Goal: Task Accomplishment & Management: Manage account settings

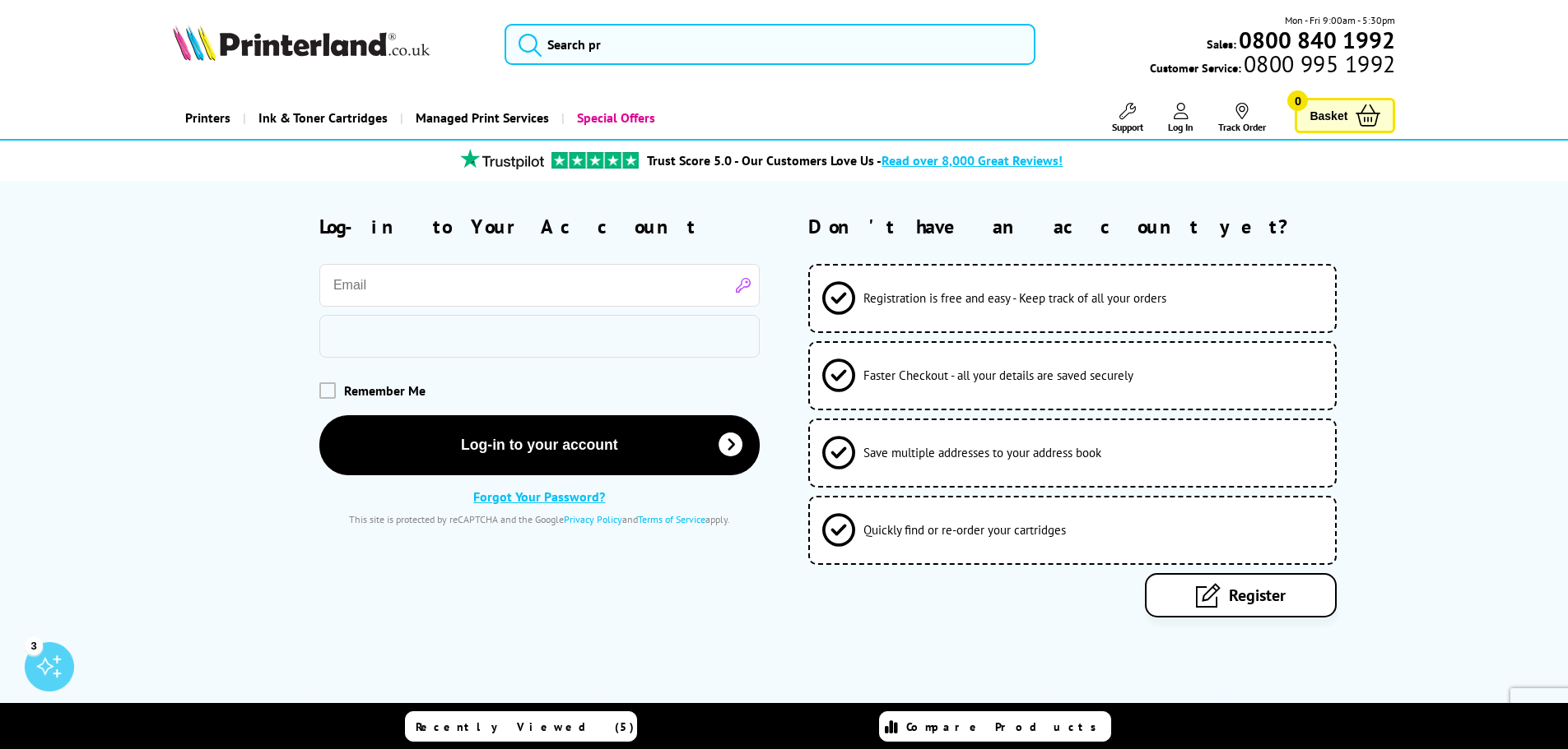
click at [700, 303] on input "email" at bounding box center [539, 285] width 440 height 43
type input "[PERSON_NAME][EMAIL_ADDRESS][PERSON_NAME][DOMAIN_NAME]"
click at [320, 382] on span at bounding box center [327, 390] width 16 height 16
click at [323, 385] on input "checkbox" at bounding box center [323, 385] width 0 height 0
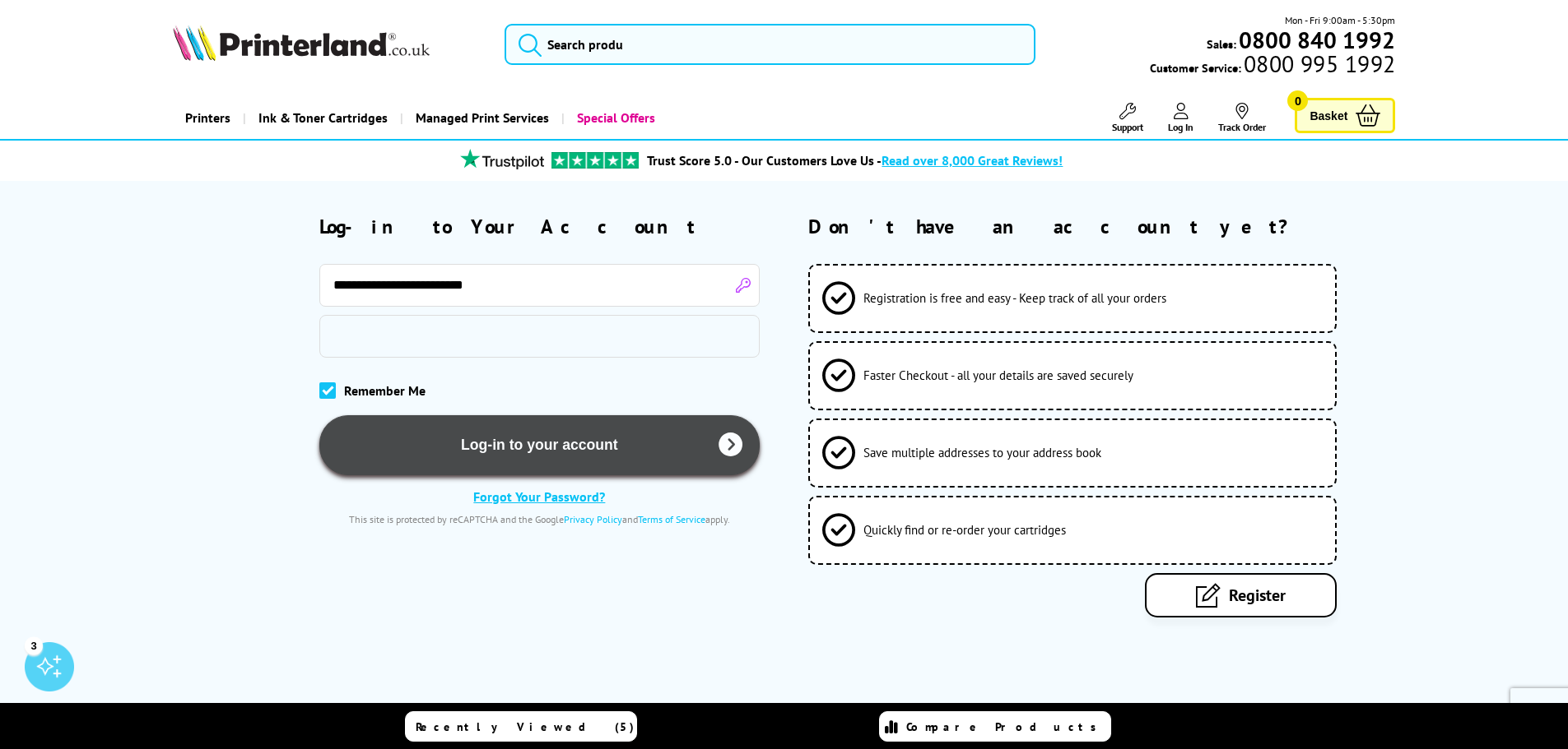
click at [522, 446] on button "Log-in to your account" at bounding box center [539, 445] width 440 height 60
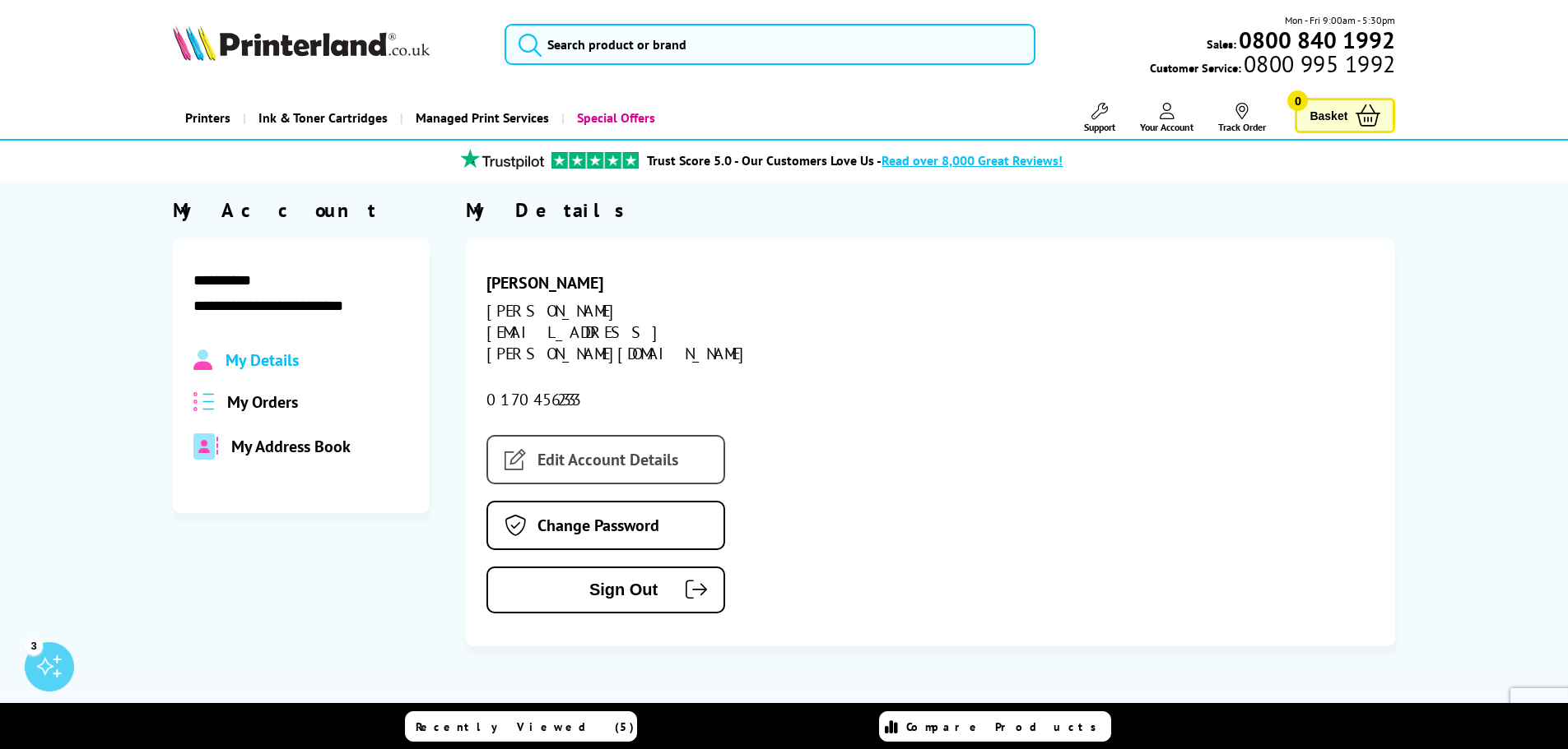
click at [580, 435] on link "Edit Account Details" at bounding box center [605, 460] width 239 height 50
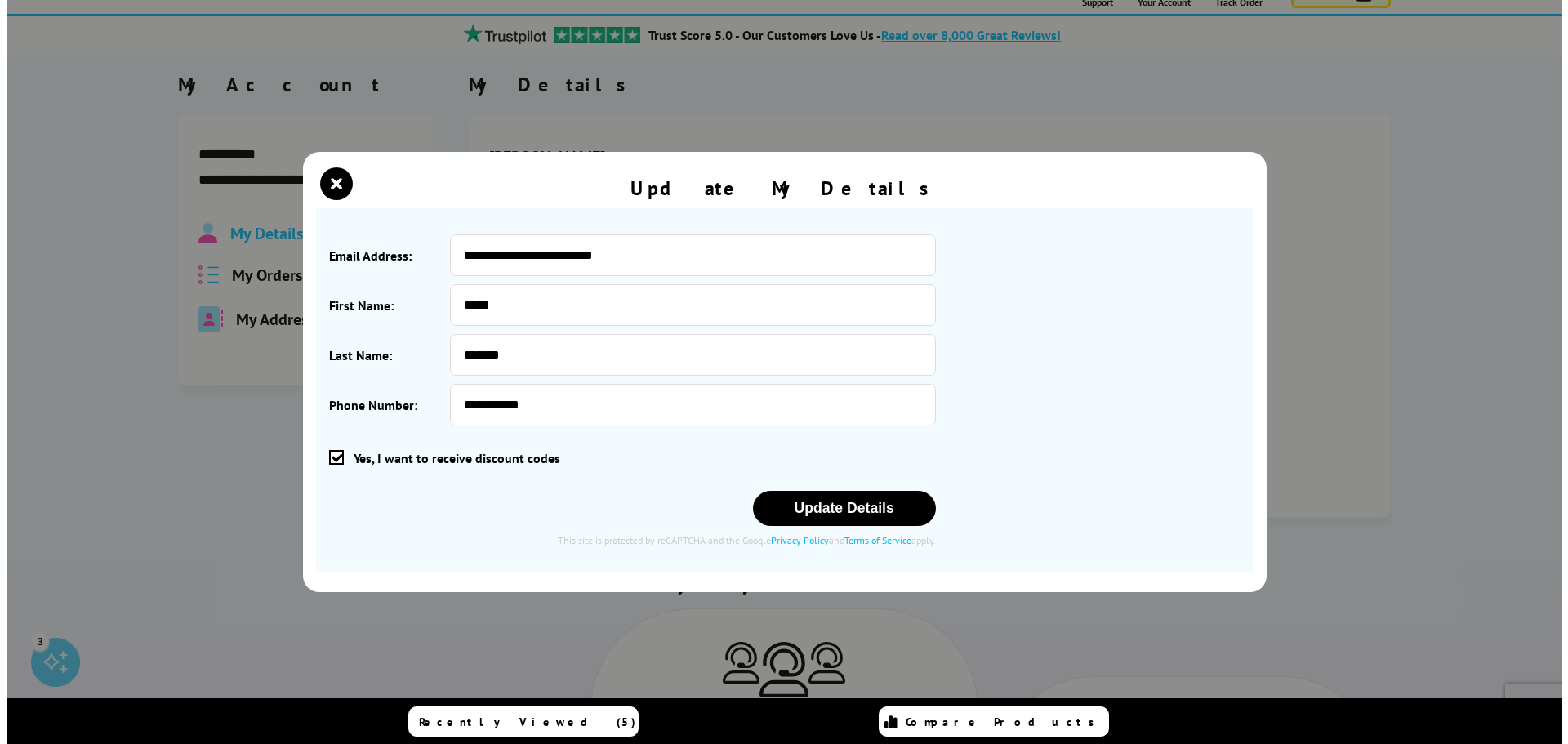
scroll to position [164, 0]
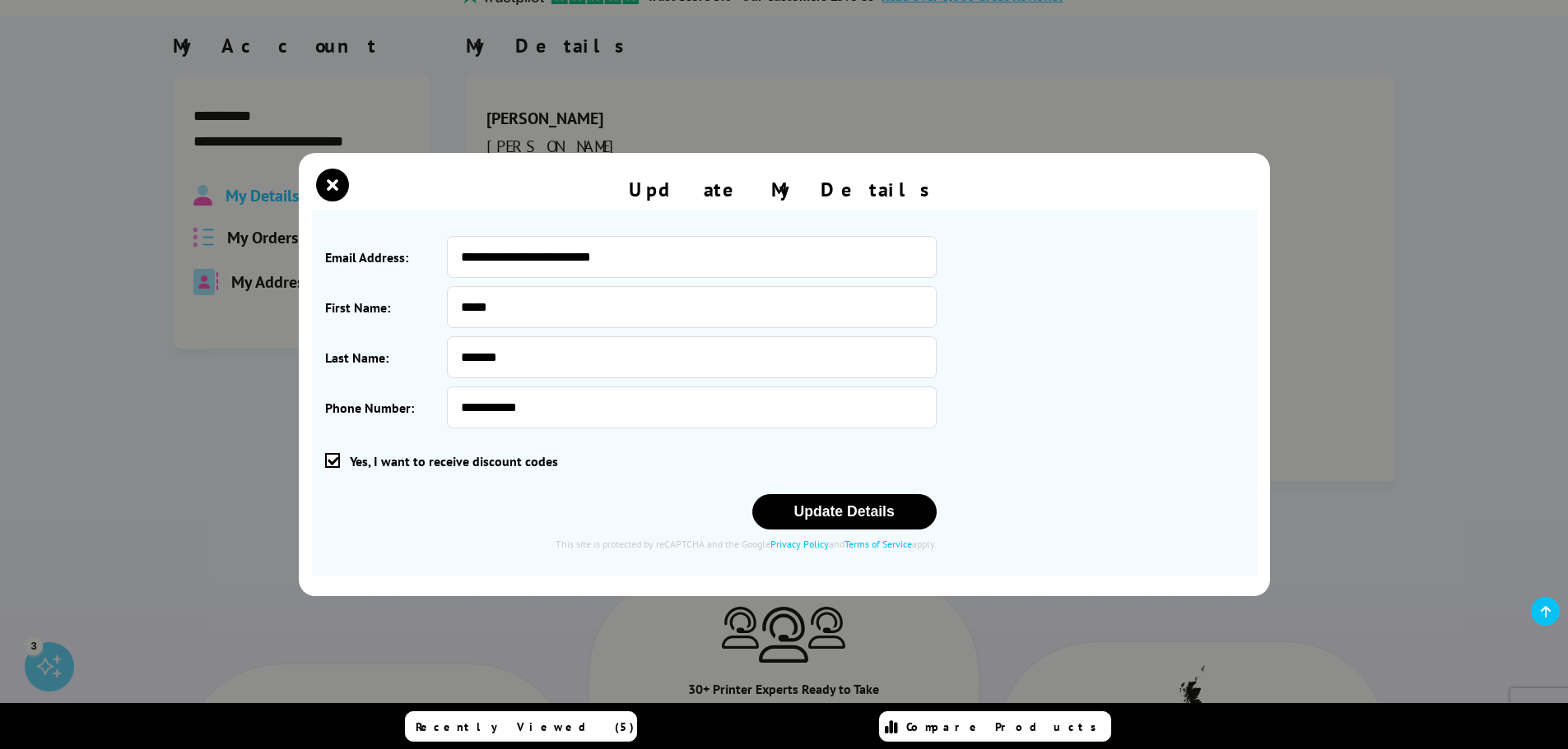
click at [359, 195] on div "Update My Details" at bounding box center [784, 191] width 945 height 37
click at [351, 188] on div "Update My Details" at bounding box center [784, 191] width 945 height 37
click at [338, 177] on icon "close modal" at bounding box center [333, 185] width 33 height 33
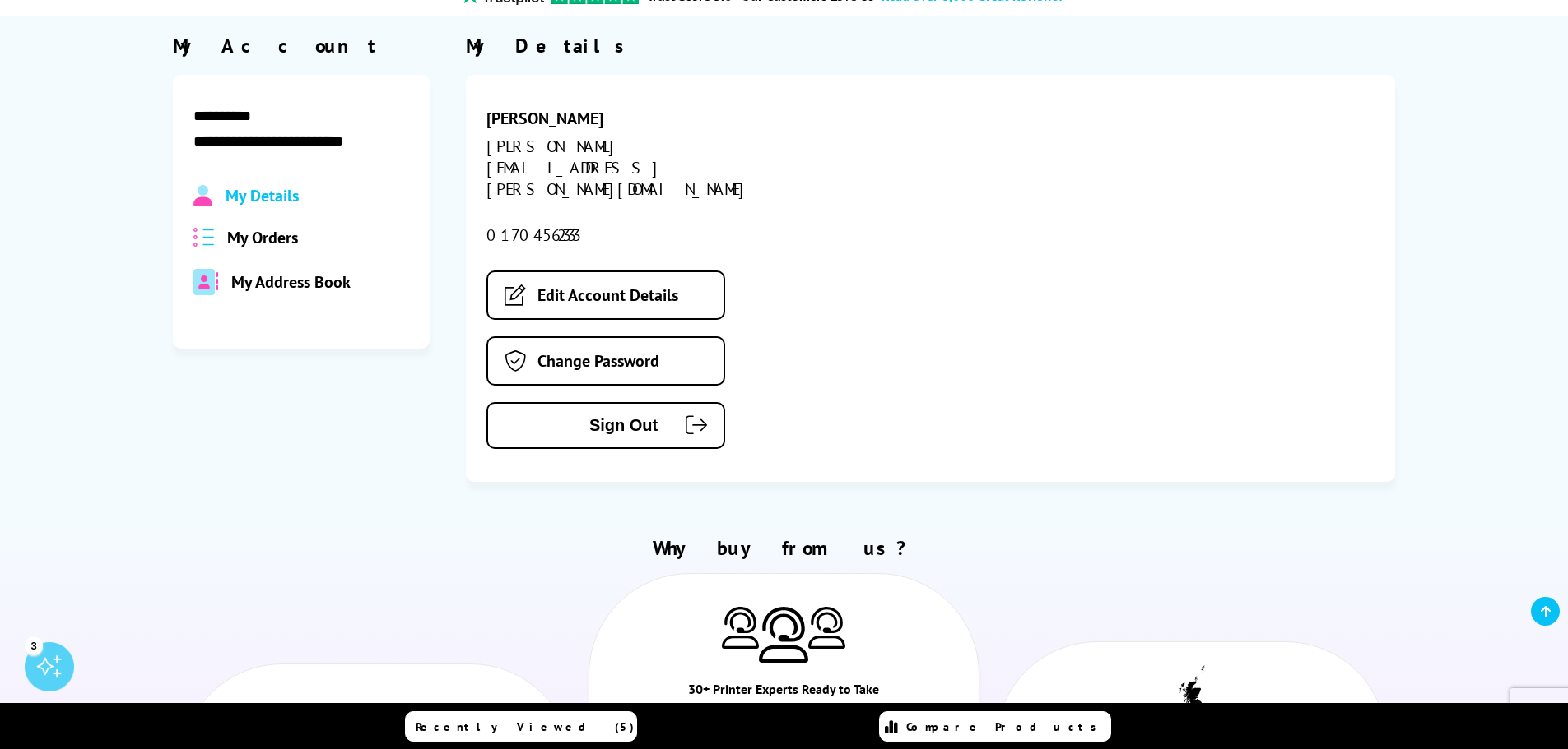
click at [287, 281] on span "My Address Book" at bounding box center [290, 282] width 119 height 21
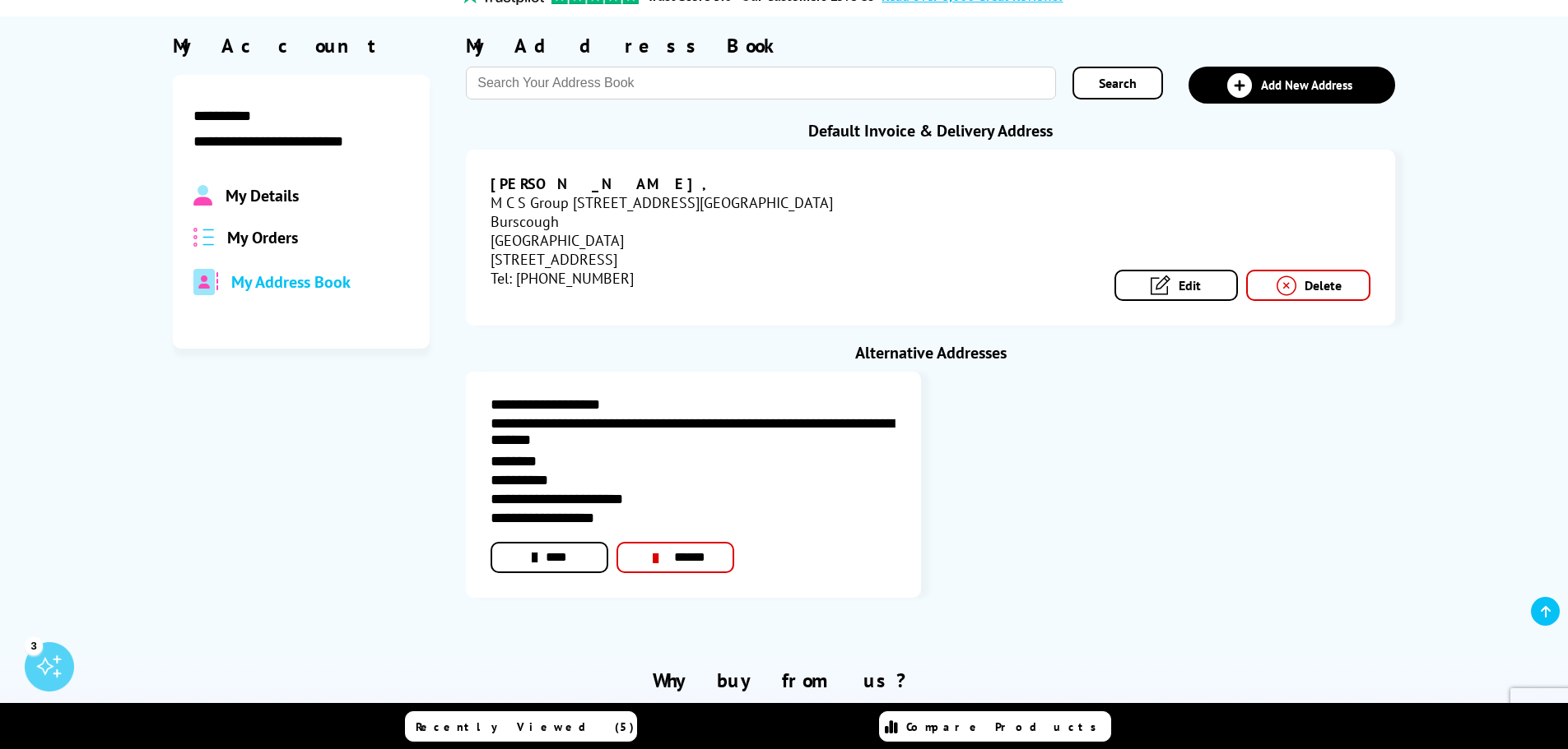
click at [1185, 301] on link "Edit" at bounding box center [1177, 285] width 125 height 32
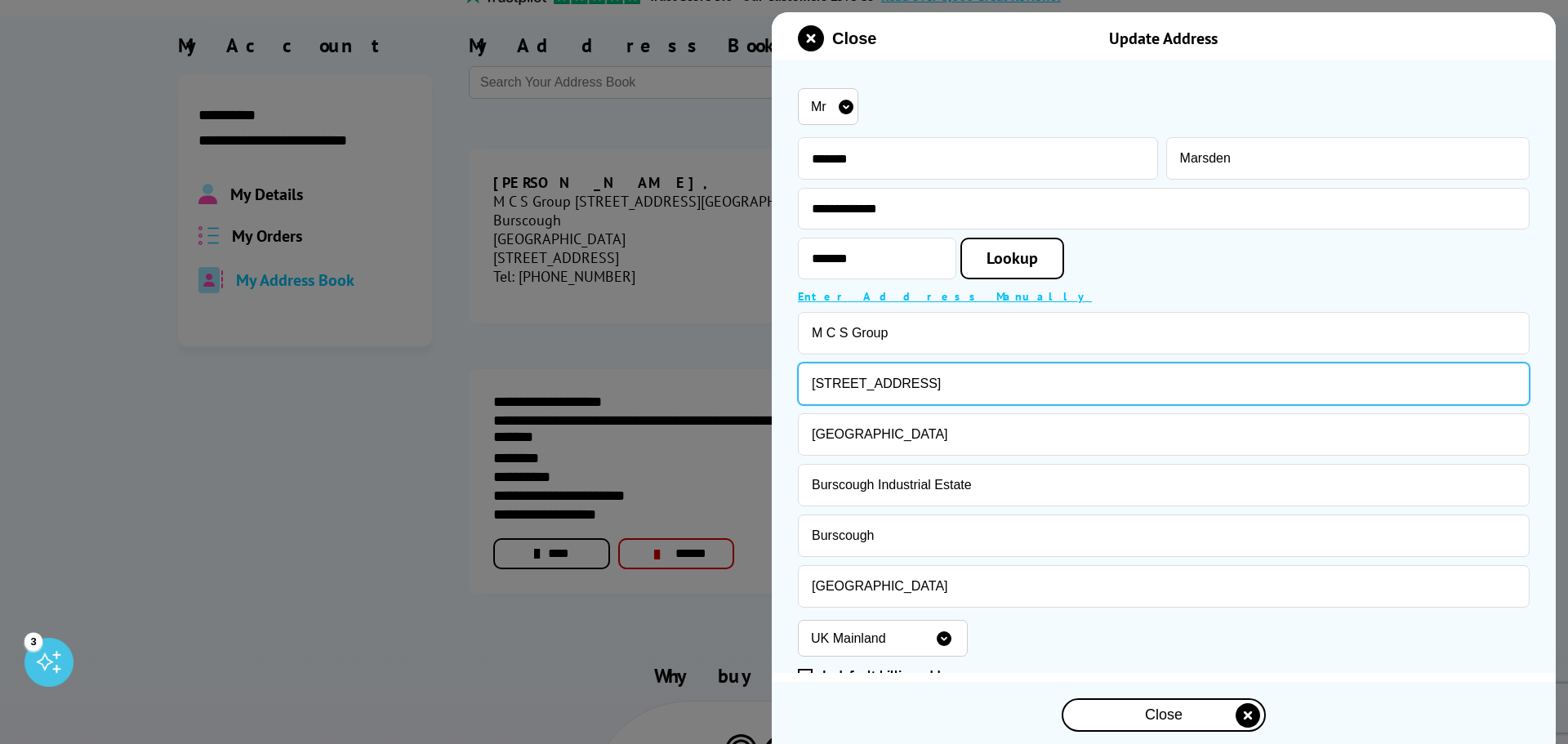
drag, startPoint x: 1019, startPoint y: 388, endPoint x: 640, endPoint y: 356, distance: 380.3
click at [640, 356] on body "Call us Free on 0800 840 1992 Mon-Fri 9:00 - 17:30 Mon - Fri 9:00am - 5:30pm Sa…" at bounding box center [784, 730] width 1568 height 1787
type input "Unit 10 [GEOGRAPHIC_DATA]"
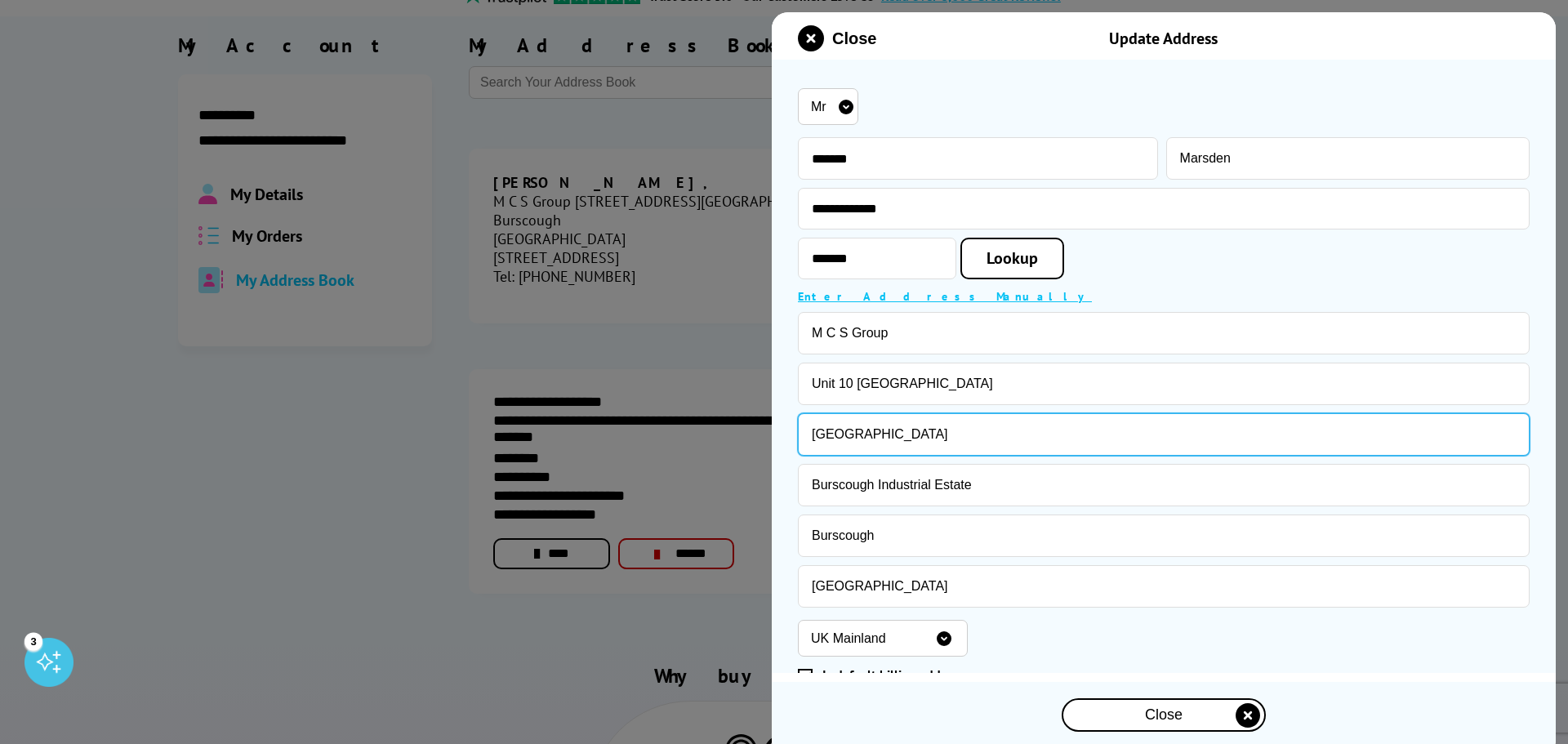
drag, startPoint x: 1035, startPoint y: 439, endPoint x: 615, endPoint y: 412, distance: 420.9
click at [615, 412] on body "Call us Free on 0800 840 1992 Mon-Fri 9:00 - 17:30 Mon - Fri 9:00am - 5:30pm Sa…" at bounding box center [784, 730] width 1568 height 1787
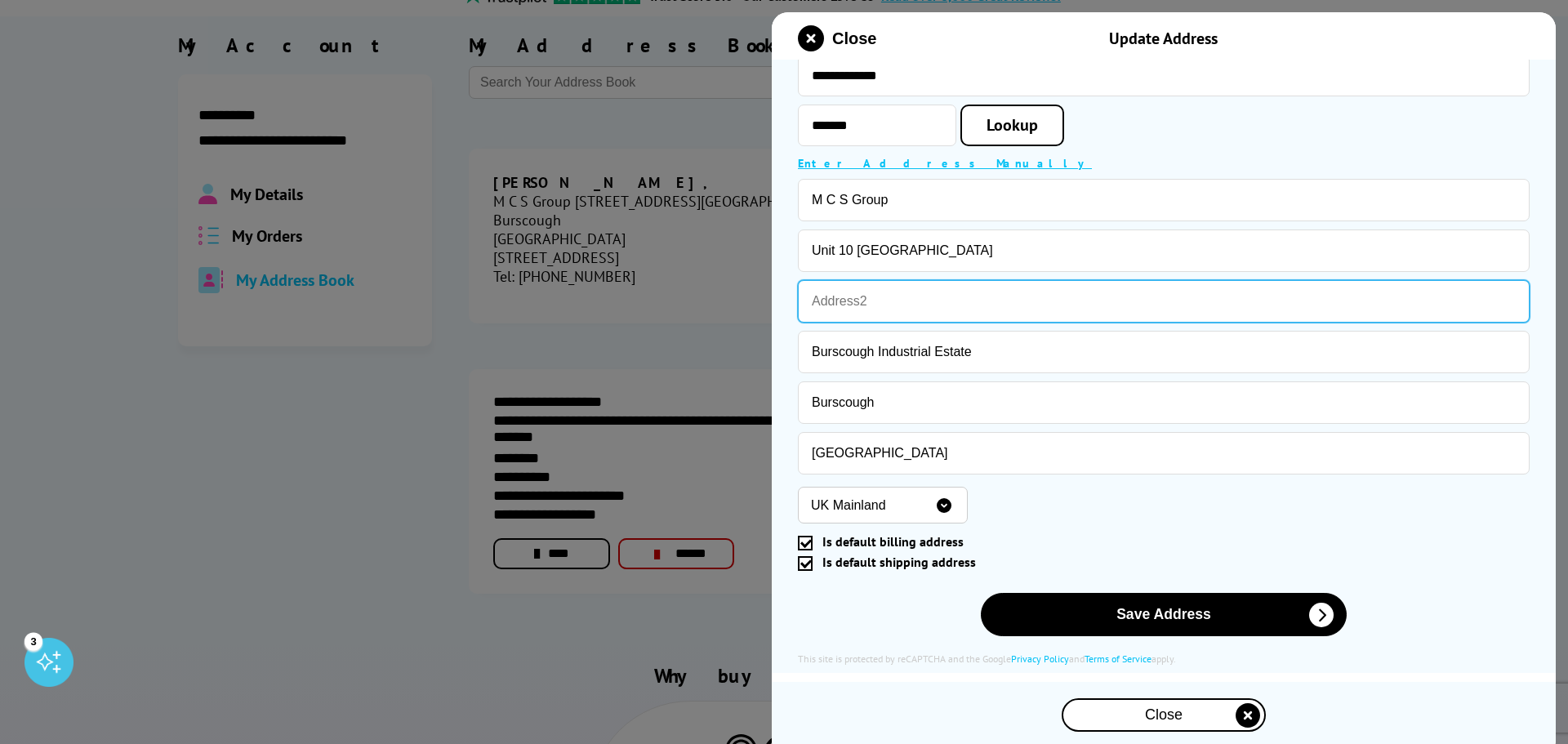
scroll to position [135, 0]
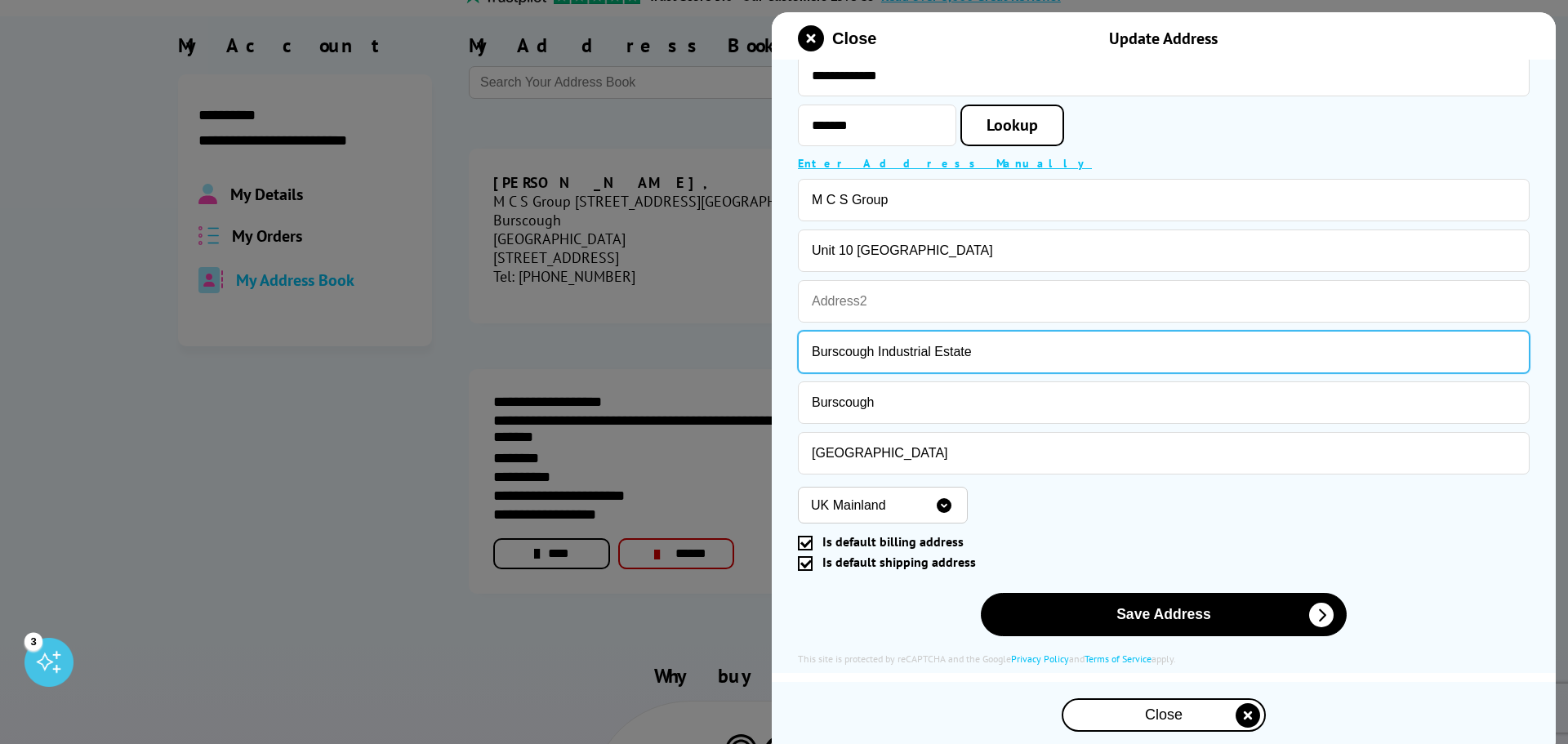
drag, startPoint x: 1014, startPoint y: 344, endPoint x: 767, endPoint y: 342, distance: 247.0
click at [767, 342] on body "Call us Free on 0800 840 1992 Mon-Fri 9:00 - 17:30 Mon - Fri 9:00am - 5:30pm Sa…" at bounding box center [784, 730] width 1568 height 1787
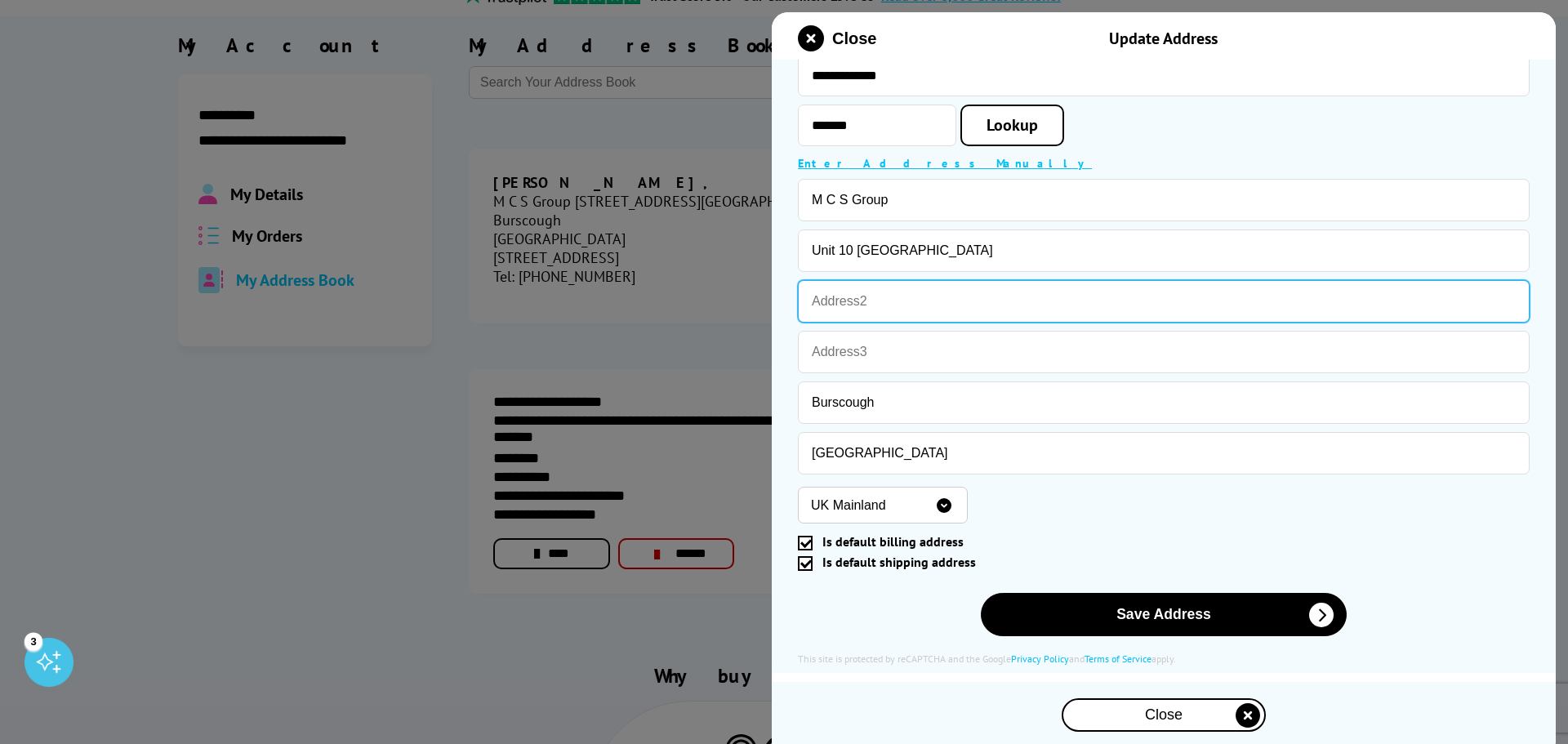
click at [949, 296] on input "text" at bounding box center [1163, 302] width 731 height 43
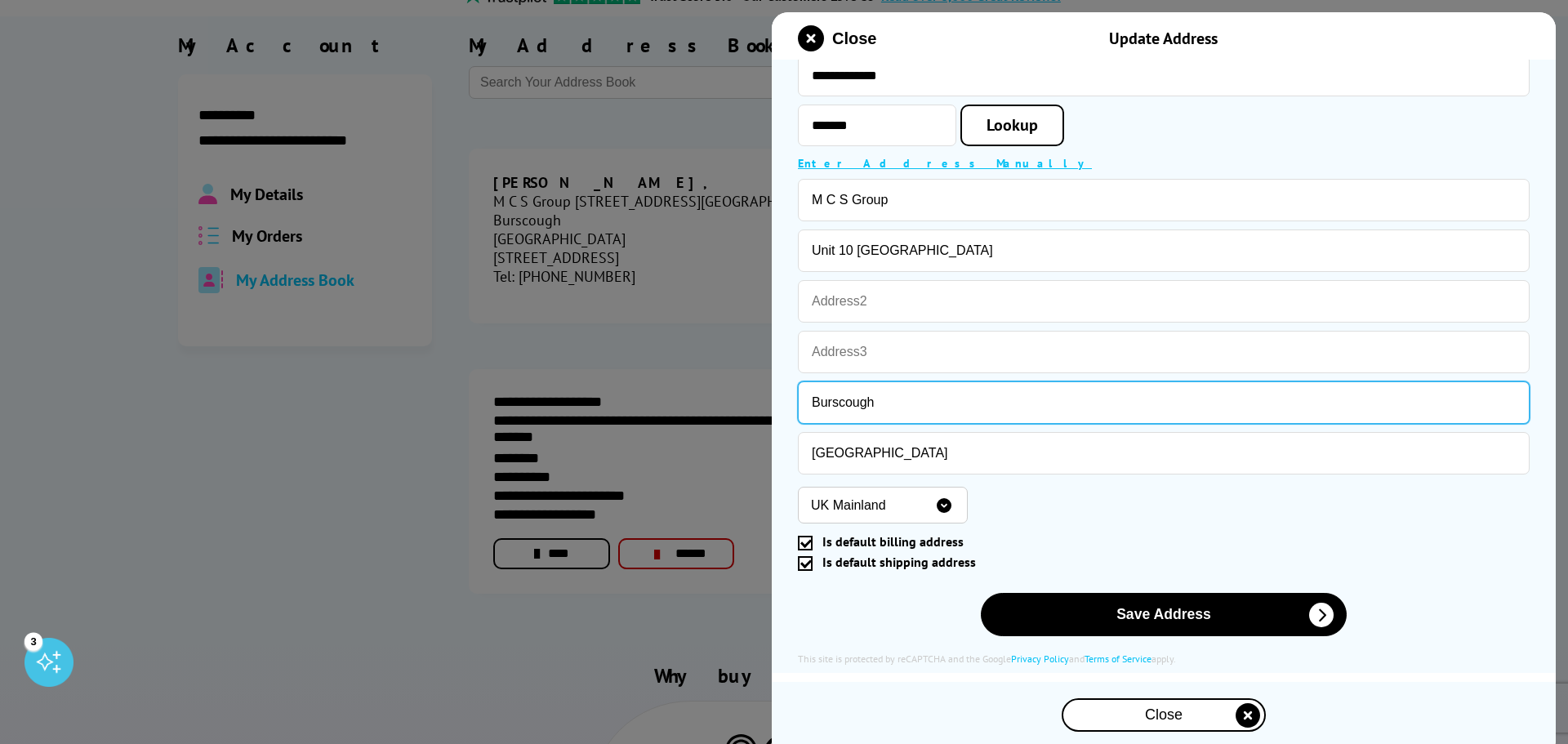
click at [818, 412] on input "Burscough" at bounding box center [1163, 402] width 731 height 43
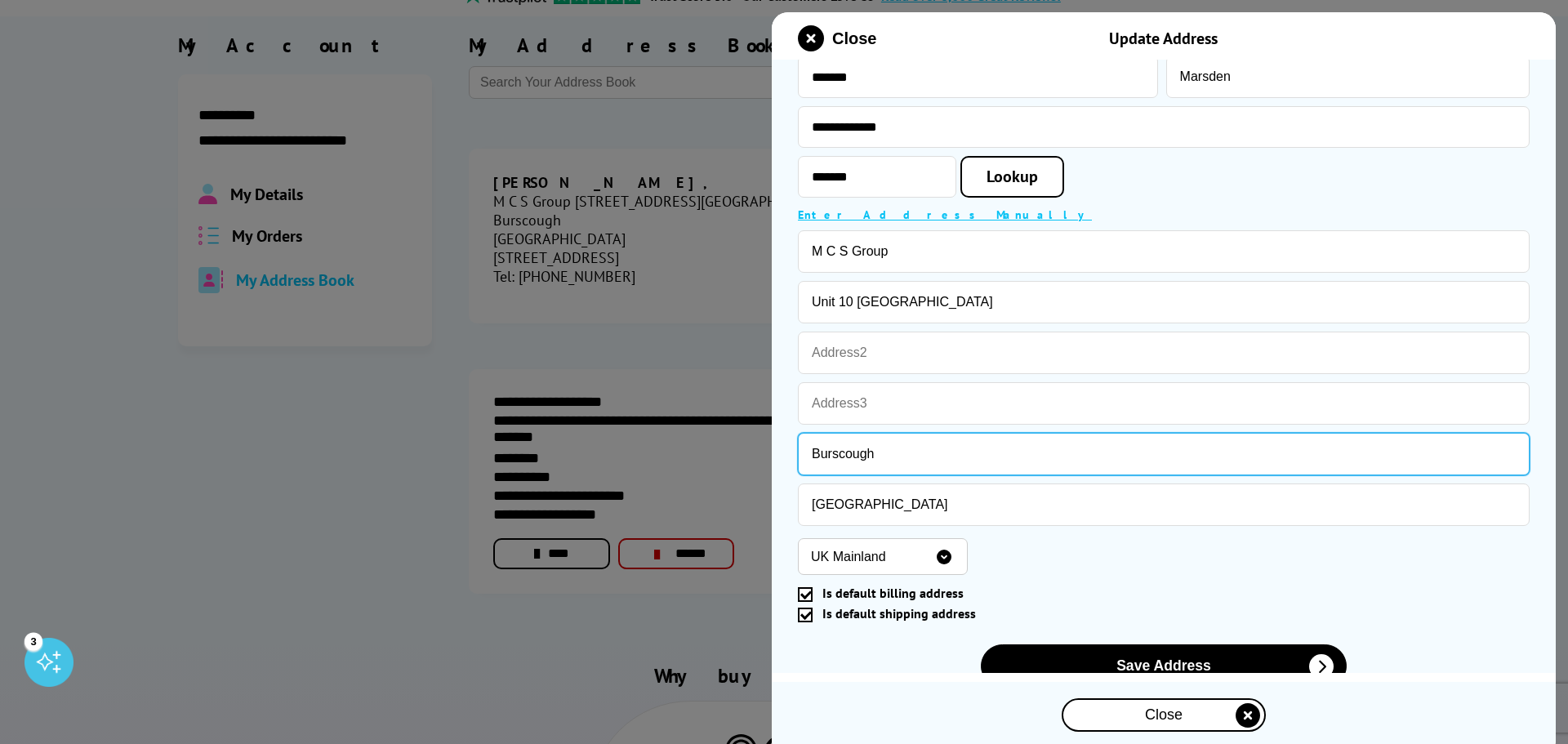
scroll to position [53, 0]
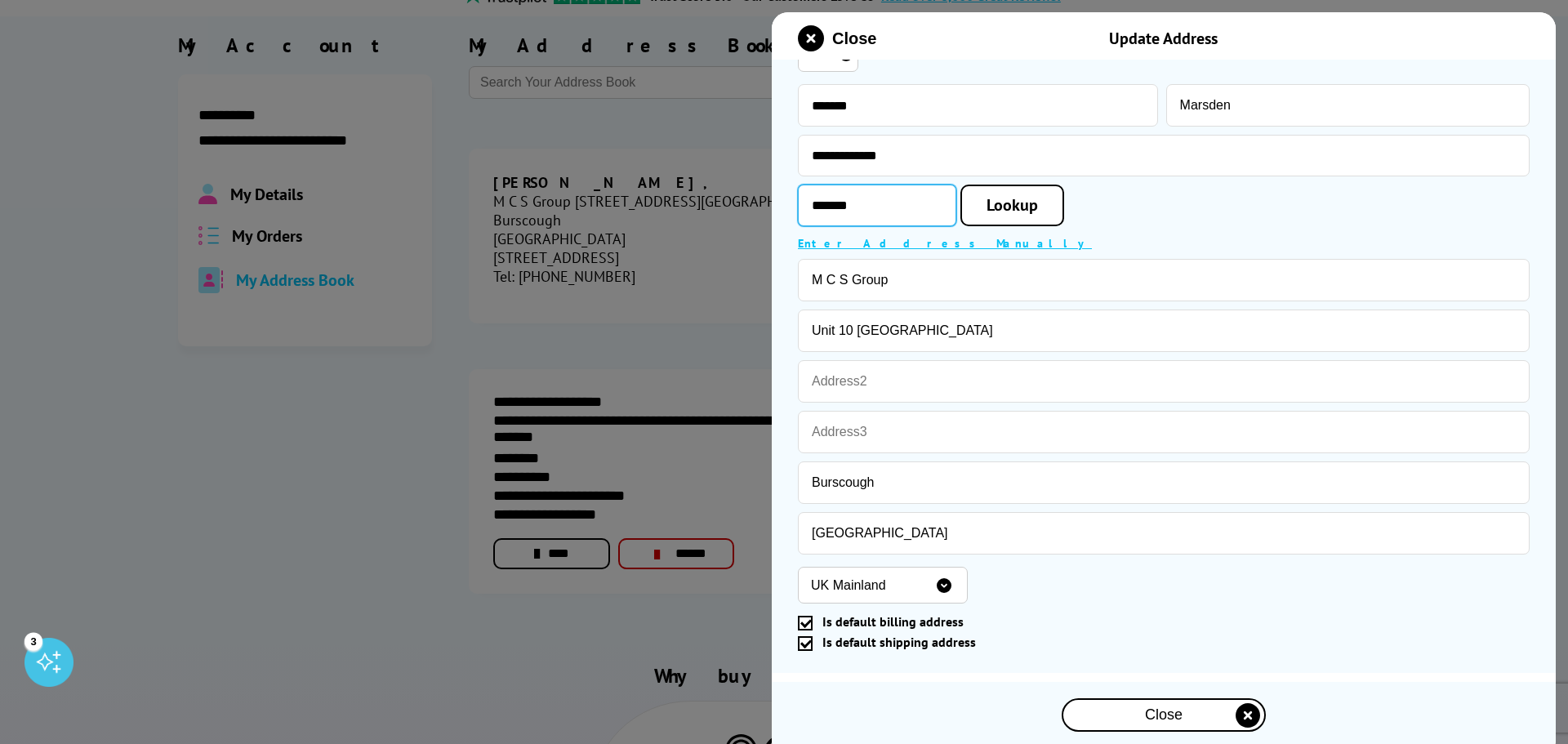
drag, startPoint x: 916, startPoint y: 197, endPoint x: 922, endPoint y: 213, distance: 17.1
click at [916, 197] on input "*******" at bounding box center [877, 206] width 159 height 42
click at [1021, 212] on span "Lookup" at bounding box center [1012, 205] width 51 height 21
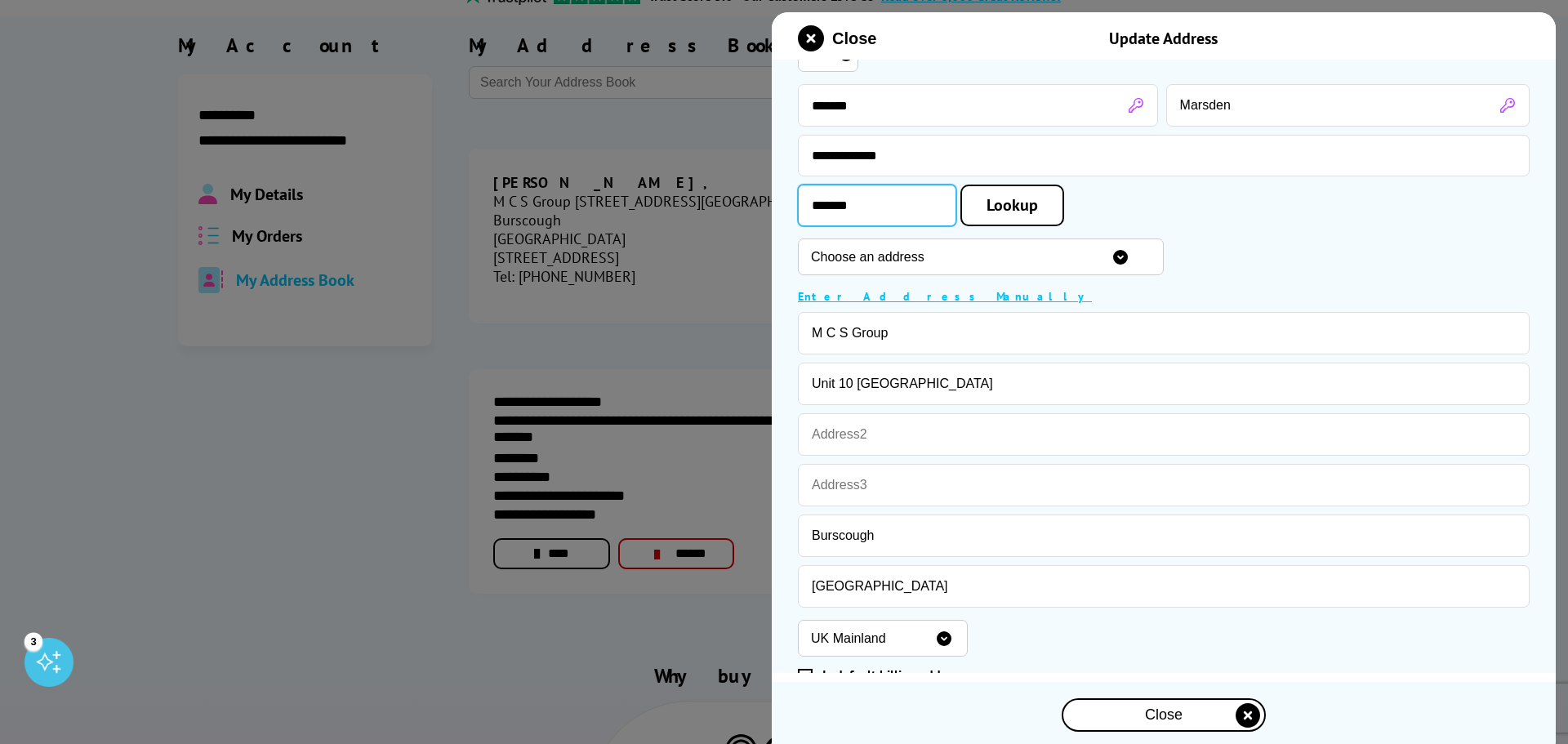
click at [866, 206] on input "*******" at bounding box center [877, 206] width 159 height 42
type input "*******"
click at [1230, 214] on div "******* Lookup" at bounding box center [1163, 206] width 731 height 42
click at [1164, 268] on select "Choose an address [STREET_ADDRESS][GEOGRAPHIC_DATA][STREET_ADDRESS][STREET_ADDR…" at bounding box center [980, 257] width 366 height 37
select select "GB|RM|A|56700709"
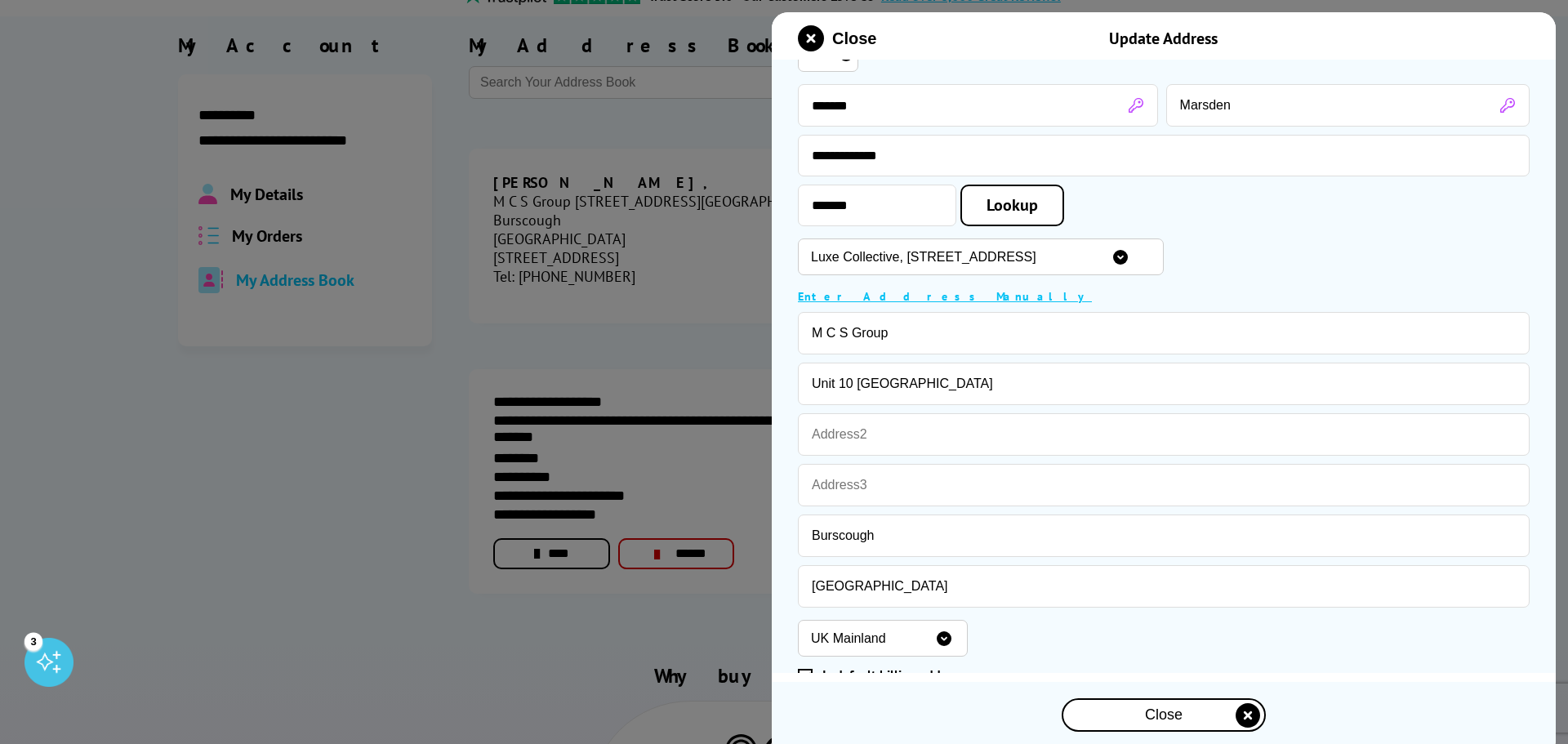
click at [798, 240] on select "Choose an address [STREET_ADDRESS][GEOGRAPHIC_DATA][STREET_ADDRESS][STREET_ADDR…" at bounding box center [980, 257] width 366 height 37
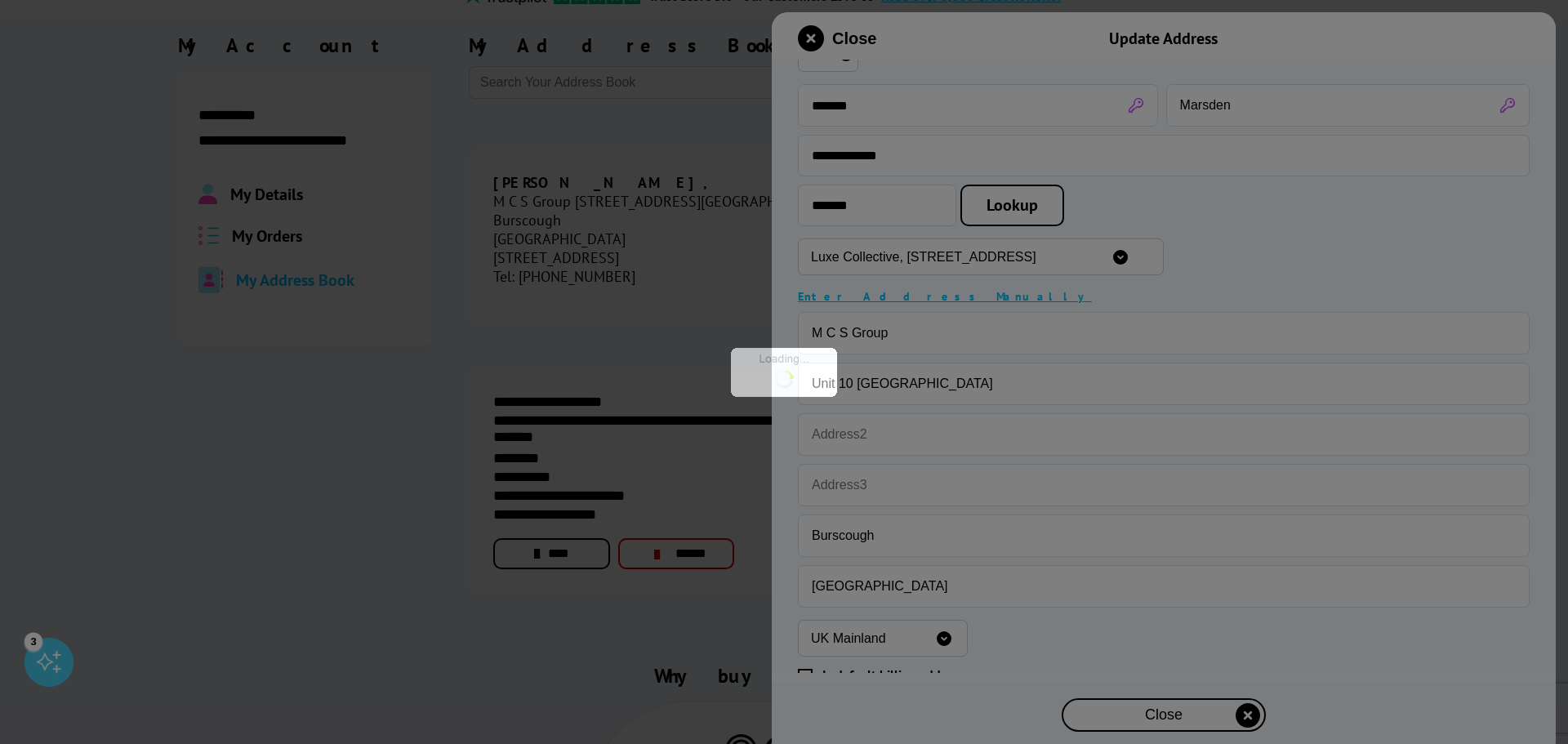
type input "Luxe Collective"
type input "Unit 10"
type input "[GEOGRAPHIC_DATA]"
type input "Seafire Way"
type input "Ormskirk"
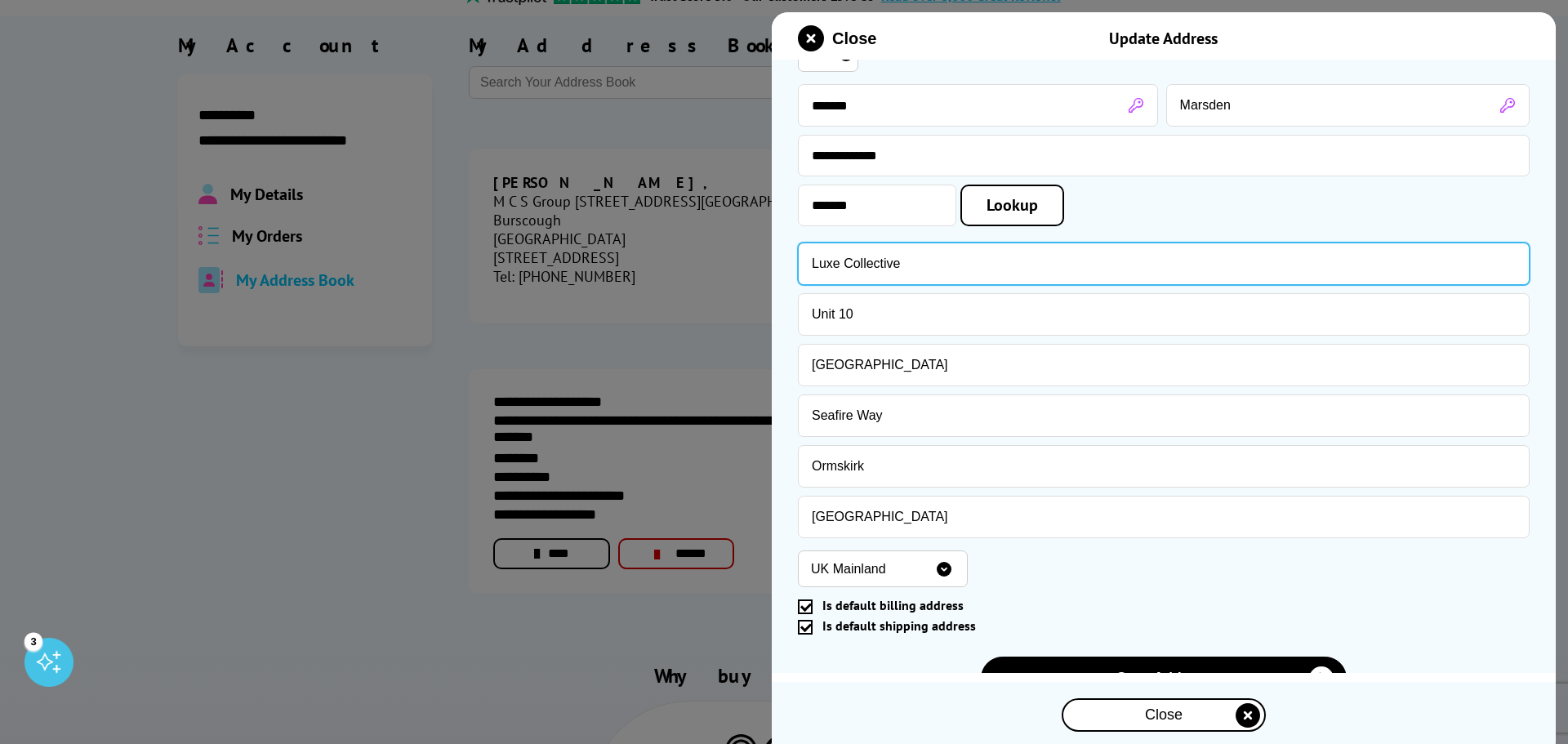
click at [950, 271] on input "Luxe Collective" at bounding box center [1163, 264] width 731 height 43
drag, startPoint x: 976, startPoint y: 265, endPoint x: 736, endPoint y: 245, distance: 240.8
click at [736, 245] on body "Call us Free on 0800 840 1992 Mon-Fri 9:00 - 17:30 Mon - Fri 9:00am - 5:30pm Sa…" at bounding box center [784, 730] width 1568 height 1787
type input "M"
type input "M C S Group"
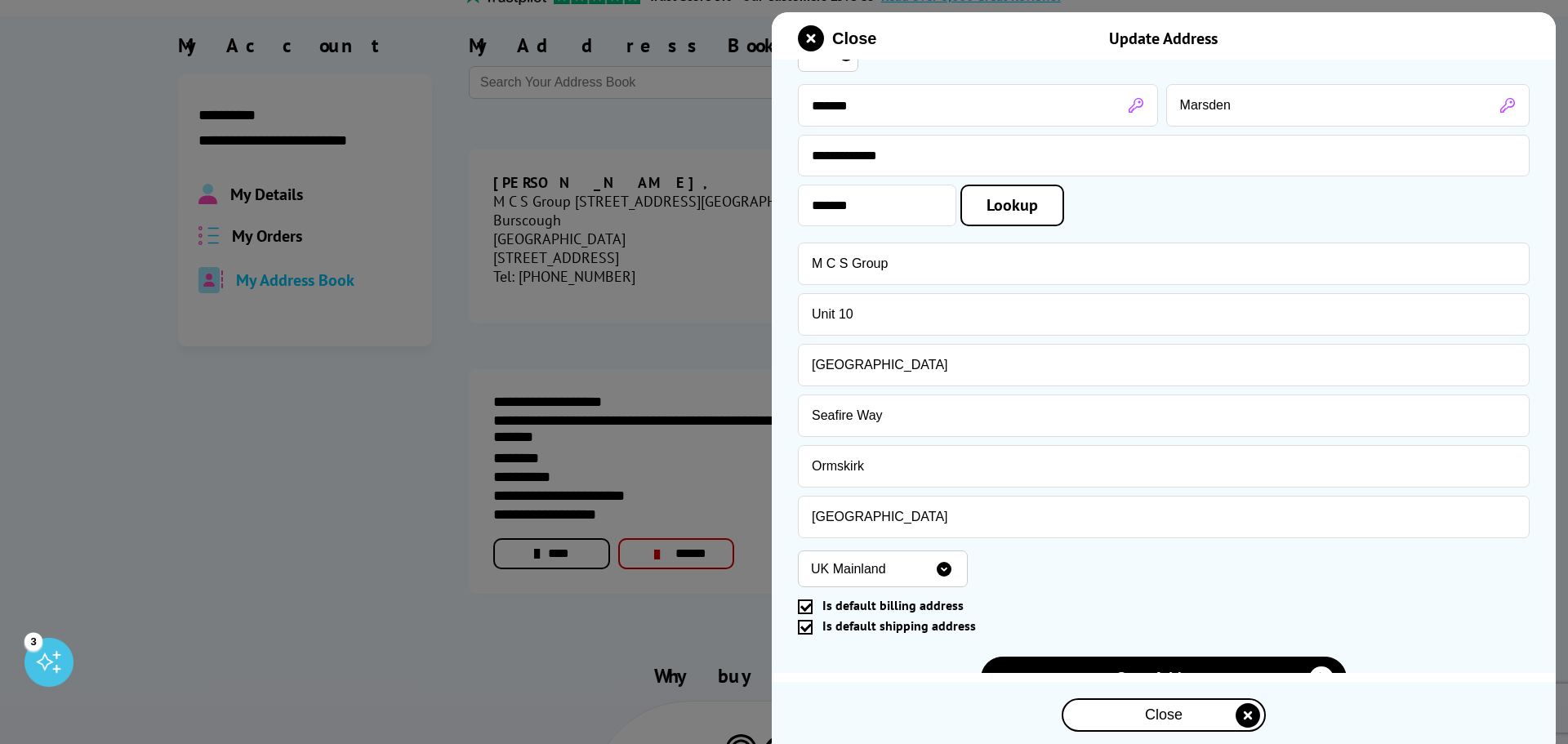
click at [1243, 205] on div "******* Lookup" at bounding box center [1163, 206] width 731 height 42
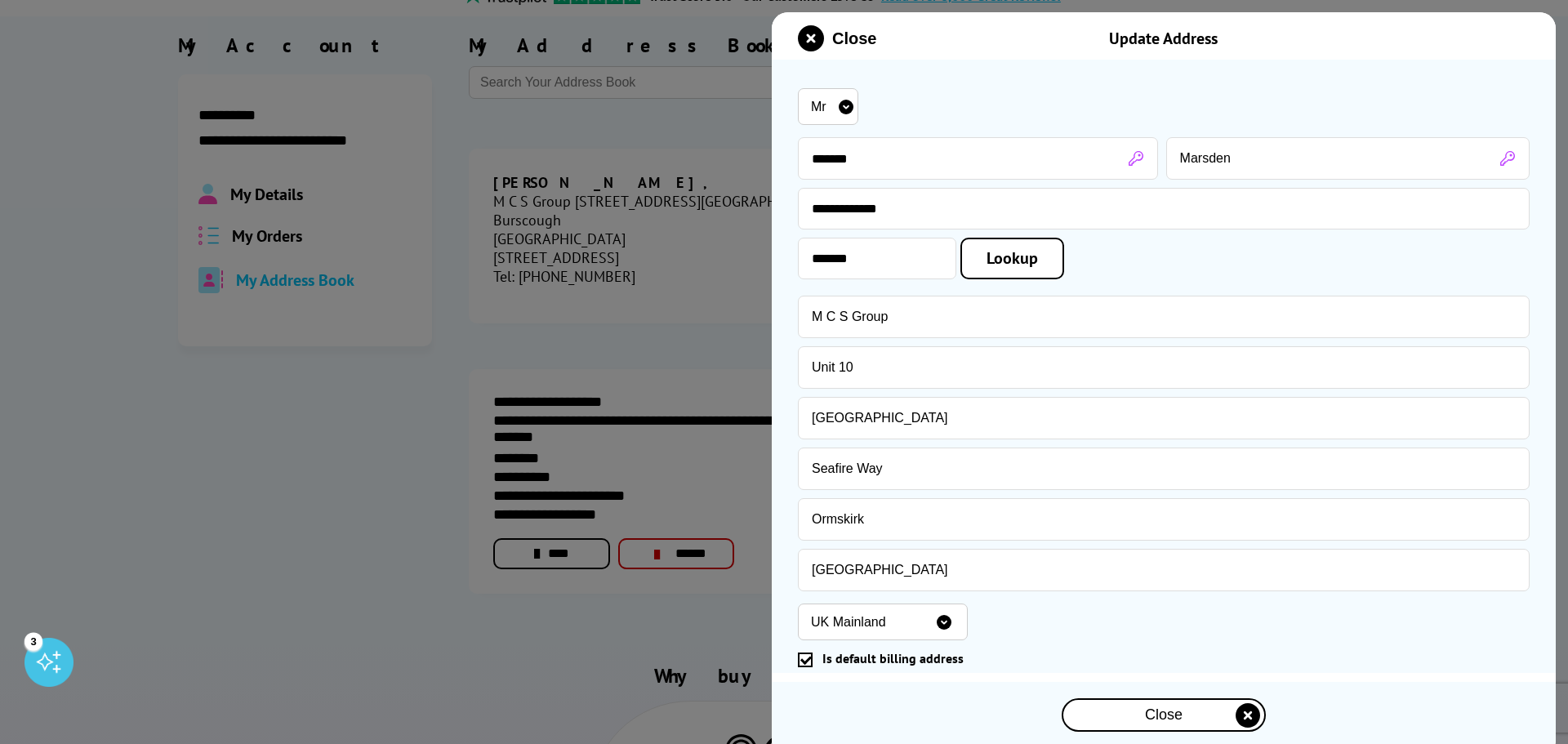
scroll to position [118, 0]
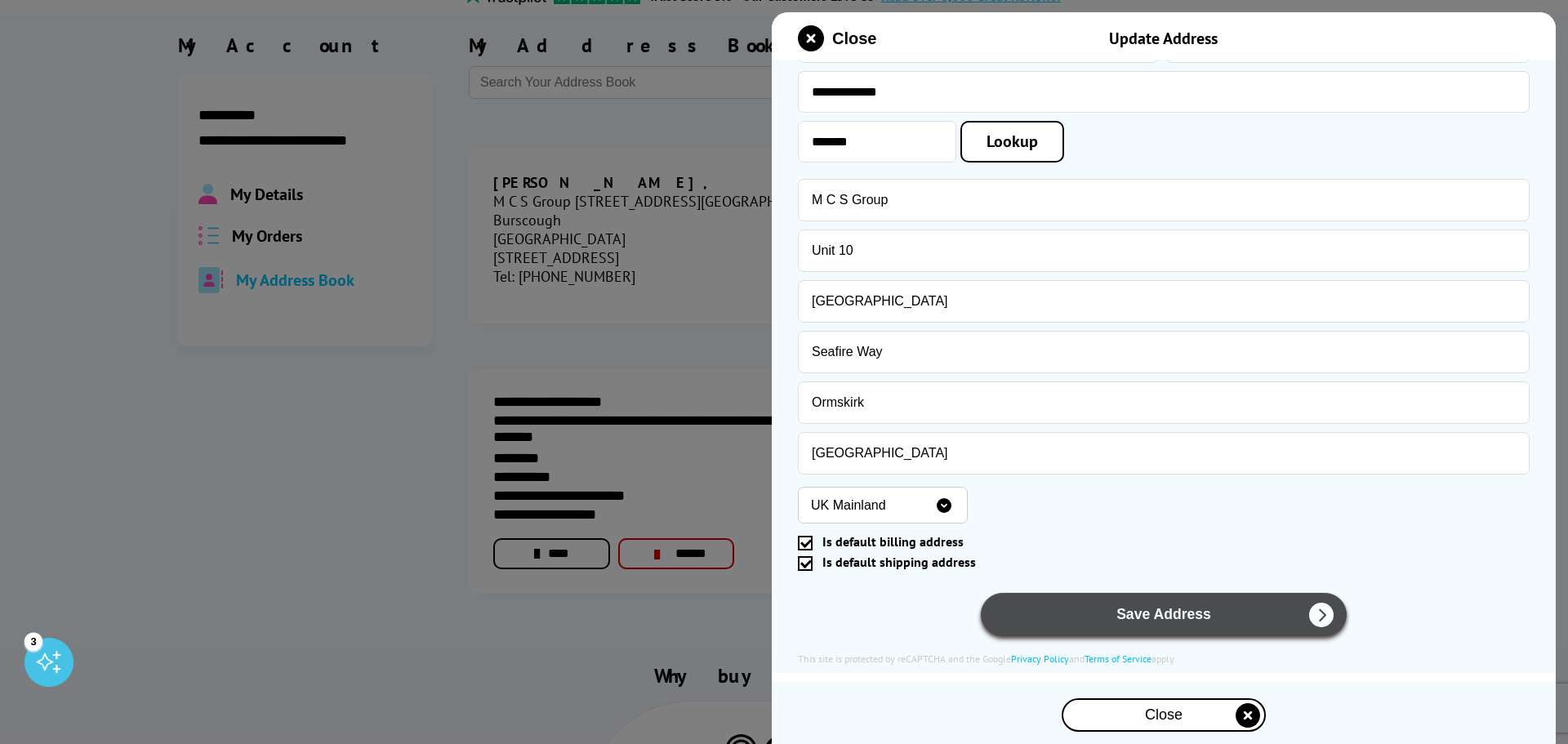
click at [1186, 607] on button "Save Address" at bounding box center [1163, 615] width 366 height 44
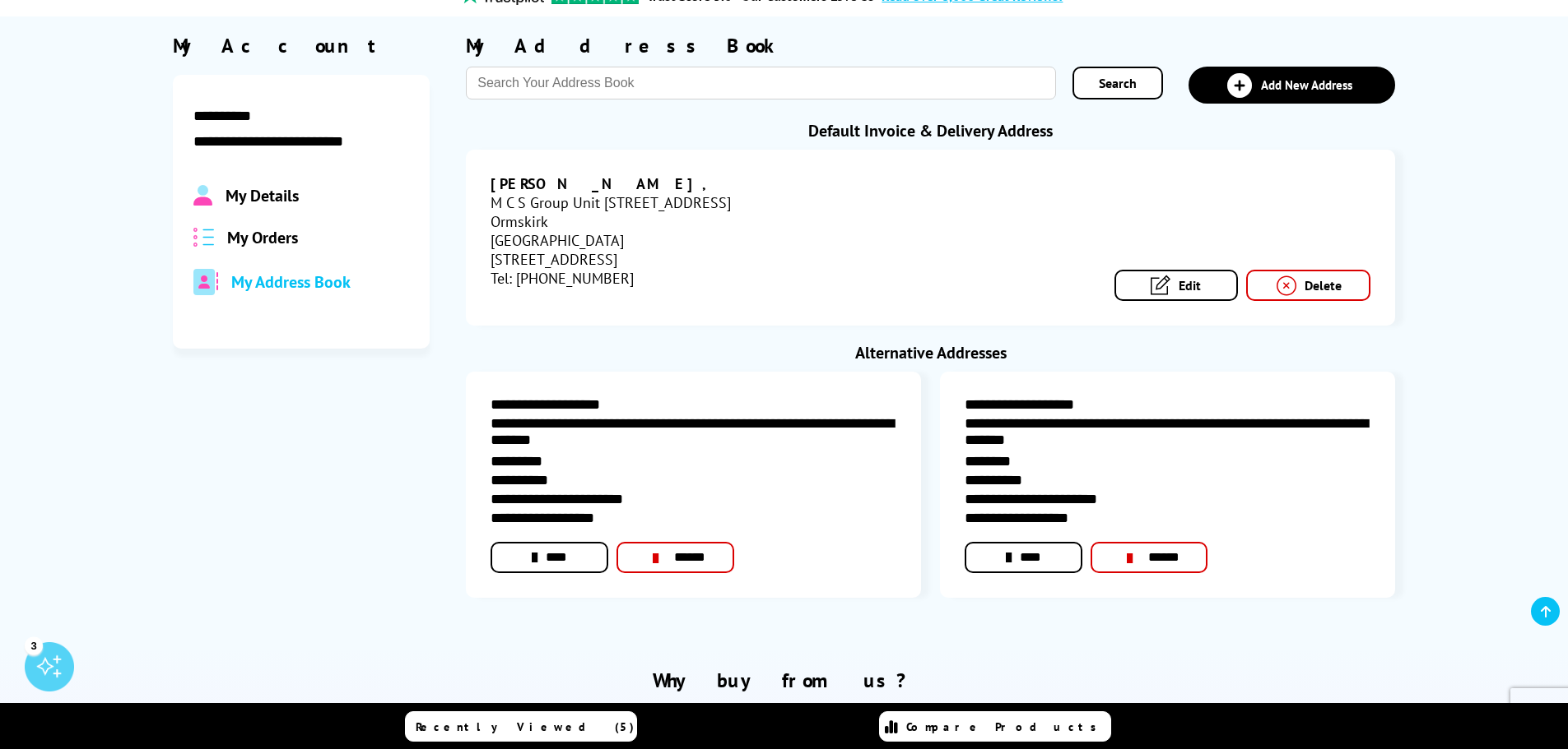
click at [564, 560] on link "****" at bounding box center [549, 557] width 118 height 32
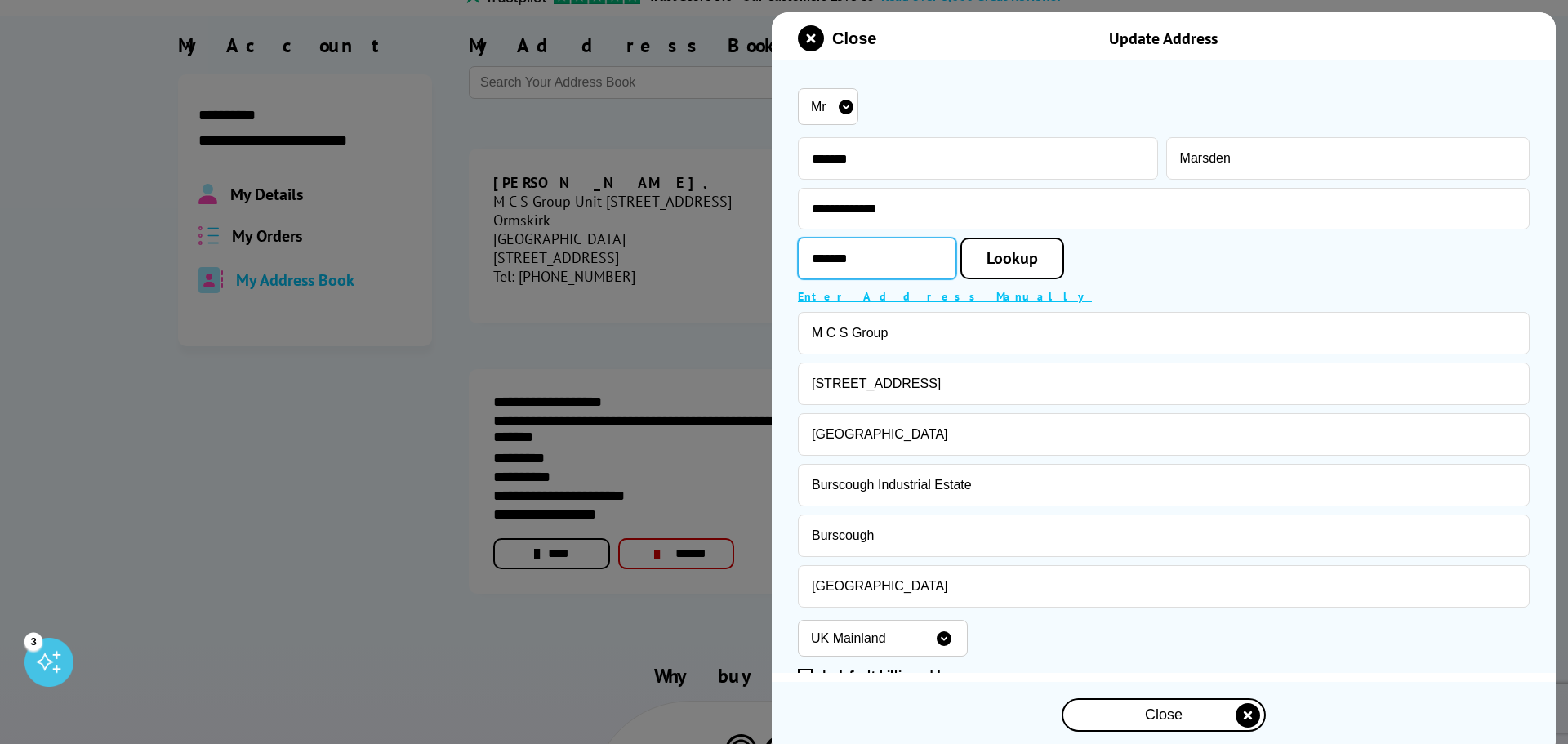
click at [927, 264] on input "*******" at bounding box center [877, 259] width 159 height 42
type input "*******"
click at [1037, 256] on span "Lookup" at bounding box center [1012, 258] width 51 height 21
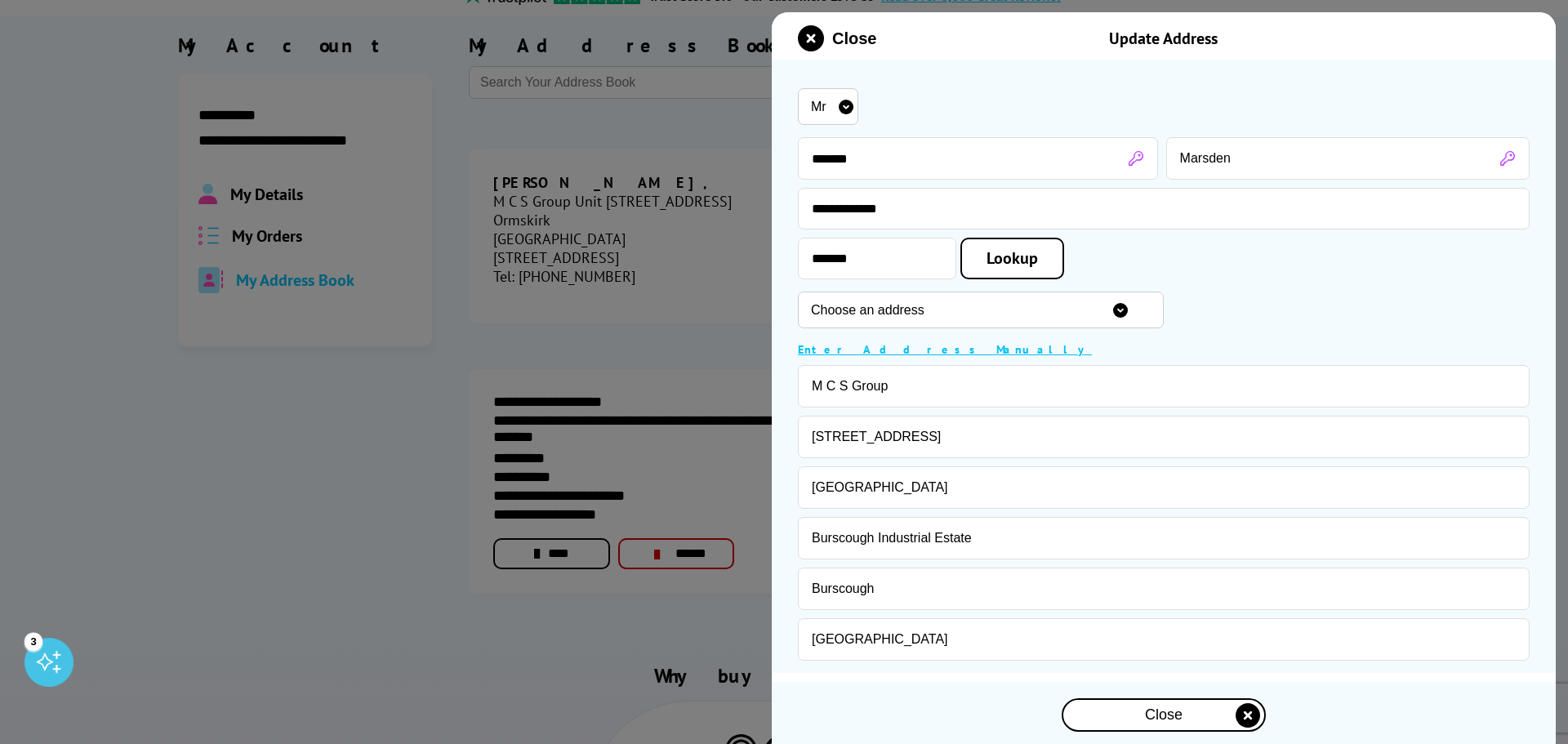
click at [1052, 322] on select "Choose an address [STREET_ADDRESS][GEOGRAPHIC_DATA][STREET_ADDRESS][STREET_ADDR…" at bounding box center [980, 310] width 366 height 37
select select "GB|RM|A|56700709"
click at [798, 293] on select "Choose an address [STREET_ADDRESS][GEOGRAPHIC_DATA][STREET_ADDRESS][STREET_ADDR…" at bounding box center [980, 310] width 366 height 37
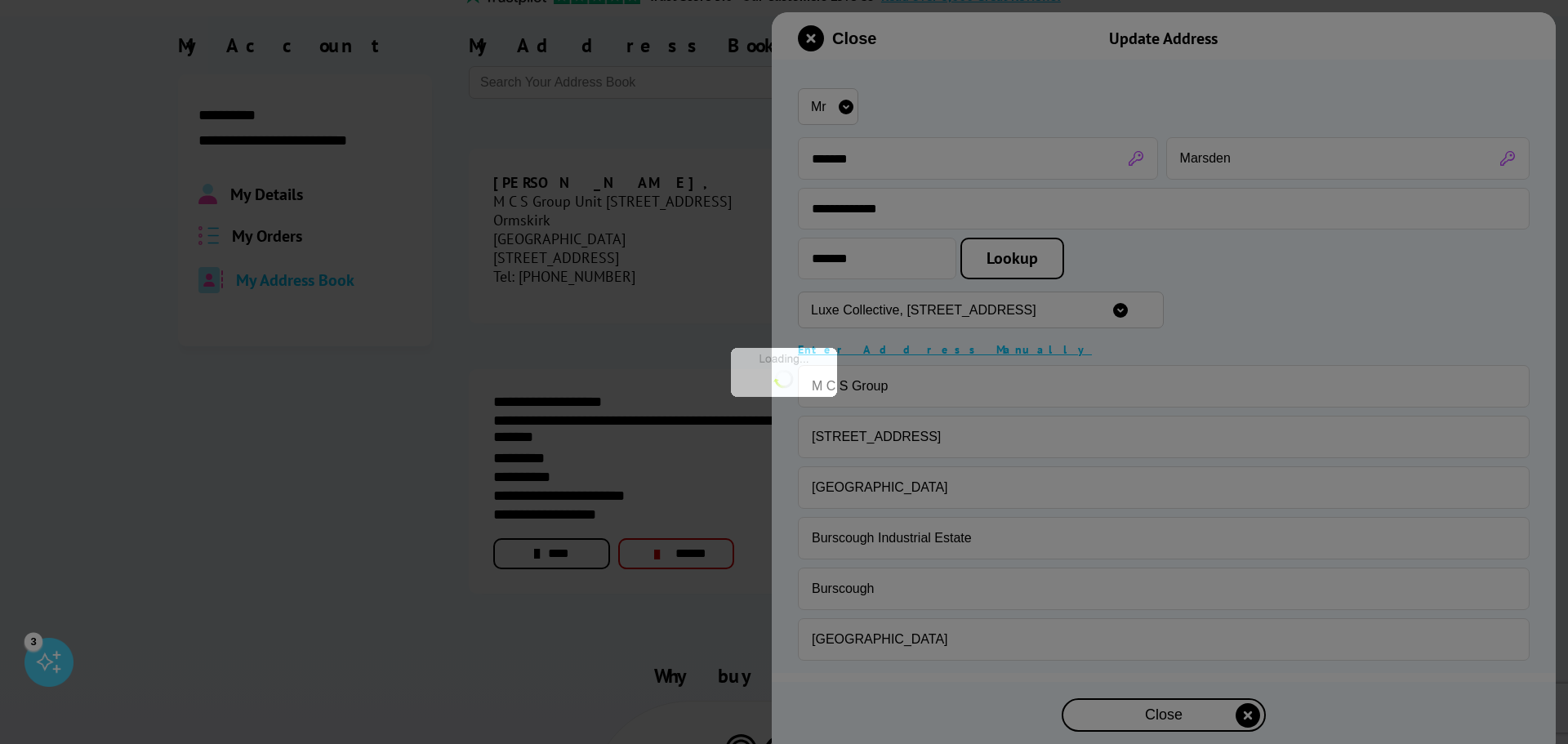
type input "Luxe Collective"
type input "Unit 10"
type input "[GEOGRAPHIC_DATA]"
type input "Seafire Way"
type input "Ormskirk"
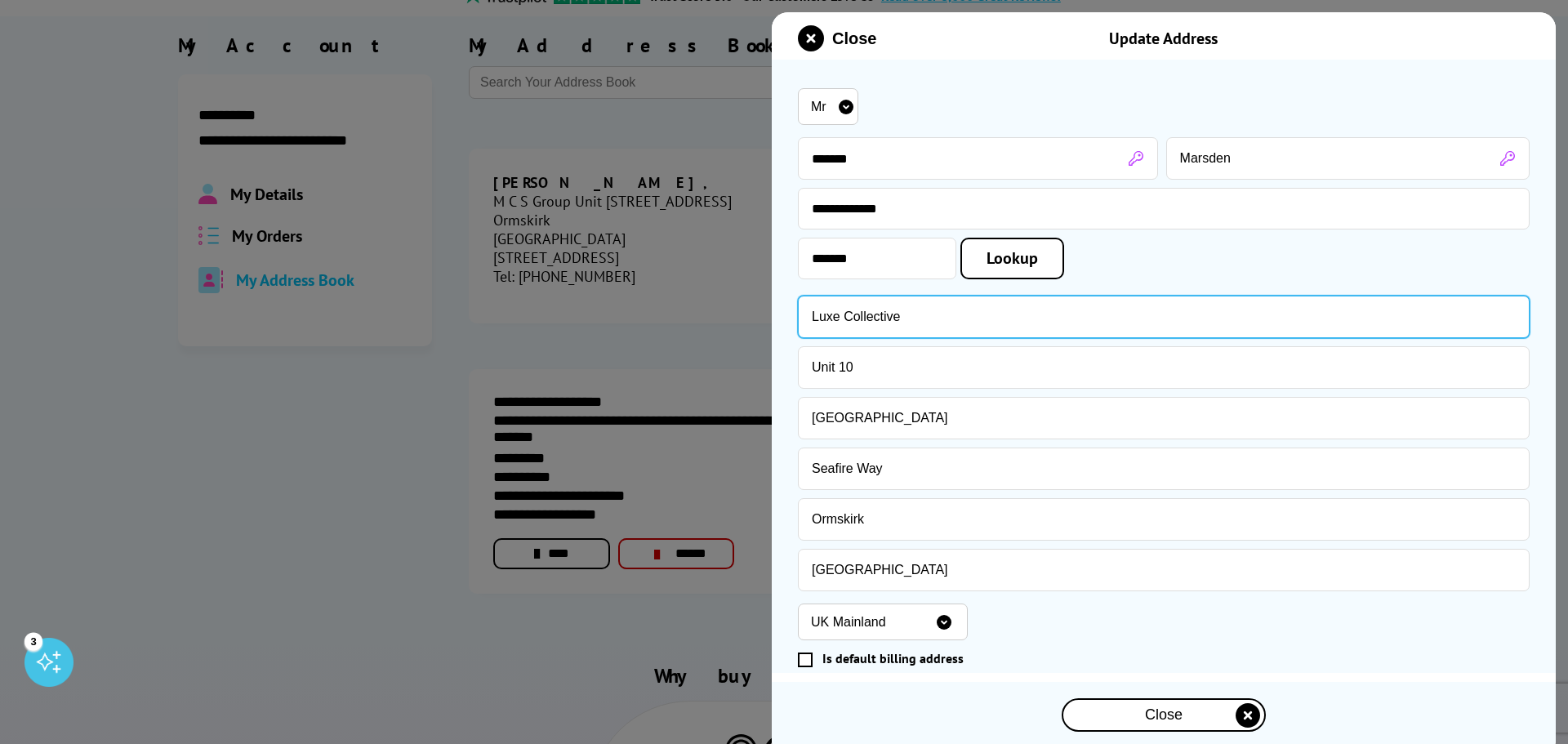
drag, startPoint x: 972, startPoint y: 321, endPoint x: 719, endPoint y: 303, distance: 253.6
click at [728, 303] on body "Call us Free on 0800 840 1992 Mon-Fri 9:00 - 17:30 Mon - Fri 9:00am - 5:30pm Sa…" at bounding box center [784, 730] width 1568 height 1787
type input "M C S Group"
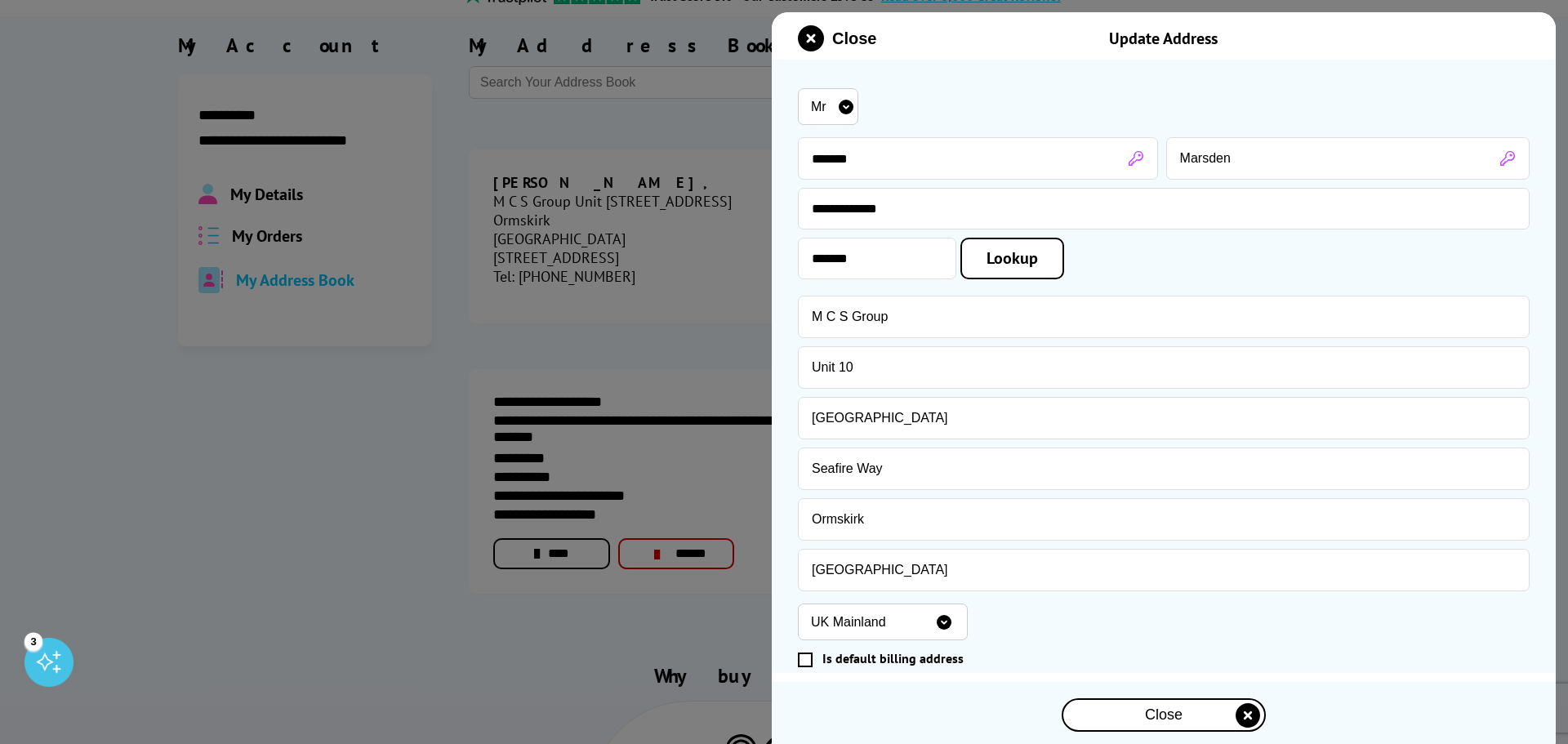
click at [810, 667] on span at bounding box center [804, 659] width 14 height 14
click at [810, 659] on input "Is default billing address" at bounding box center [1159, 659] width 718 height 0
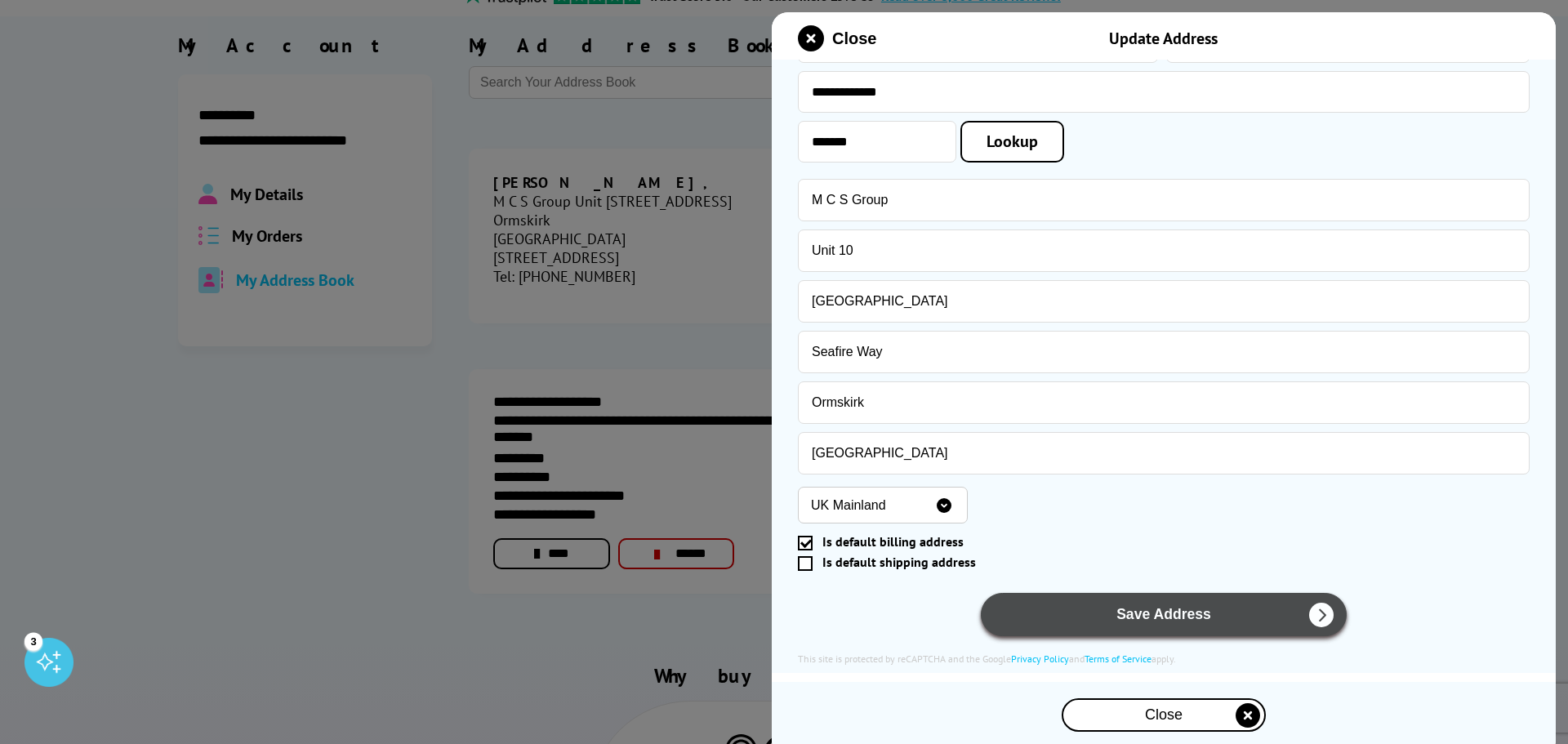
click at [1114, 604] on button "Save Address" at bounding box center [1163, 615] width 366 height 44
